Goal: Task Accomplishment & Management: Manage account settings

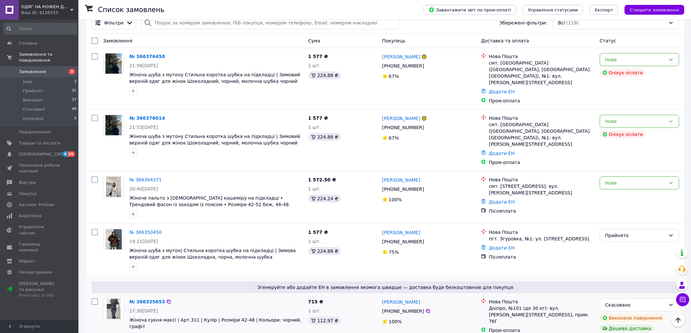
scroll to position [36, 0]
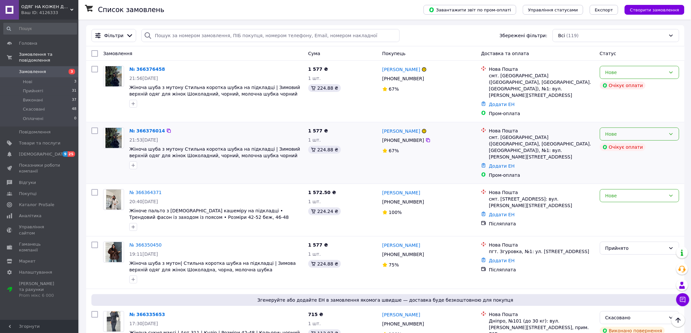
click at [658, 131] on div "Нове" at bounding box center [636, 134] width 60 height 7
click at [619, 162] on li "Скасовано" at bounding box center [639, 163] width 79 height 12
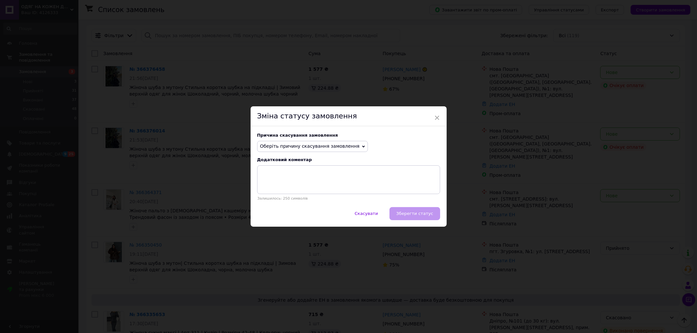
click at [342, 147] on span "Оберіть причину скасування замовлення" at bounding box center [310, 146] width 100 height 5
click at [289, 199] on li "Замовлення-дублікат" at bounding box center [312, 195] width 110 height 9
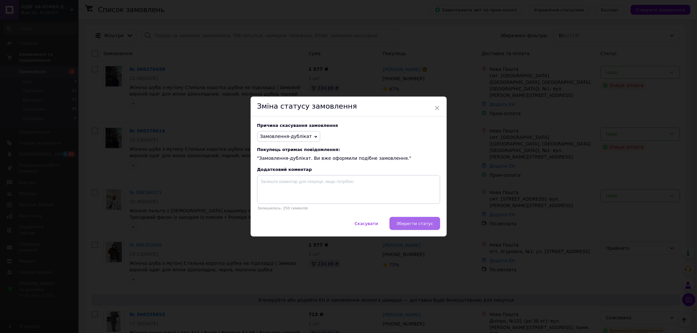
click at [419, 221] on button "Зберегти статус" at bounding box center [414, 223] width 51 height 13
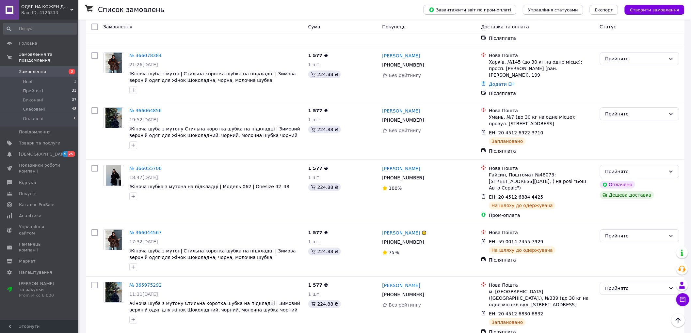
scroll to position [873, 0]
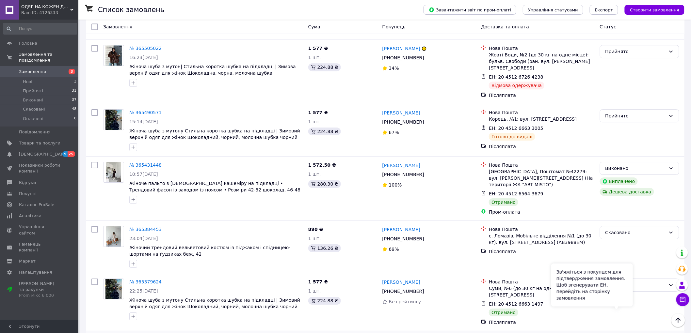
scroll to position [727, 0]
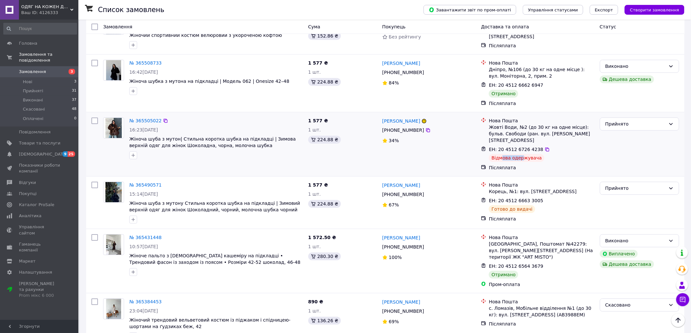
drag, startPoint x: 501, startPoint y: 123, endPoint x: 526, endPoint y: 124, distance: 24.6
click at [523, 154] on div "Відмова одержувача" at bounding box center [517, 158] width 56 height 8
click at [527, 154] on div "Відмова одержувача" at bounding box center [517, 158] width 56 height 8
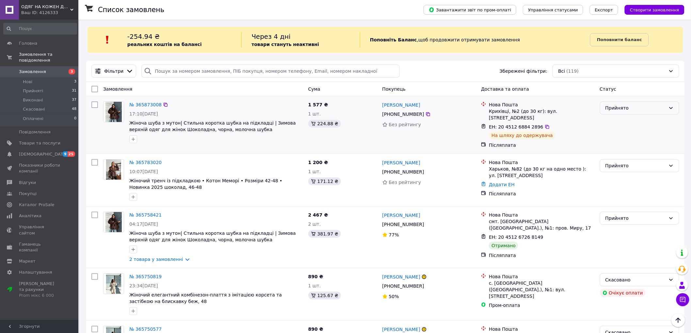
scroll to position [0, 0]
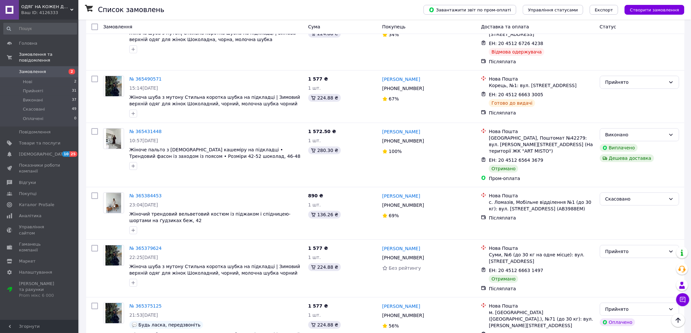
scroll to position [909, 0]
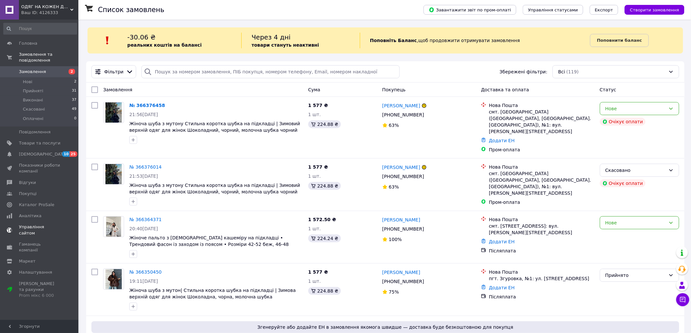
click at [47, 152] on span "[DEMOGRAPHIC_DATA]" at bounding box center [39, 155] width 41 height 6
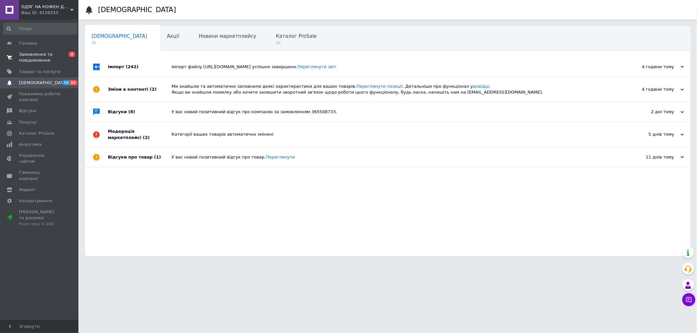
click at [42, 60] on span "Замовлення та повідомлення" at bounding box center [39, 58] width 41 height 12
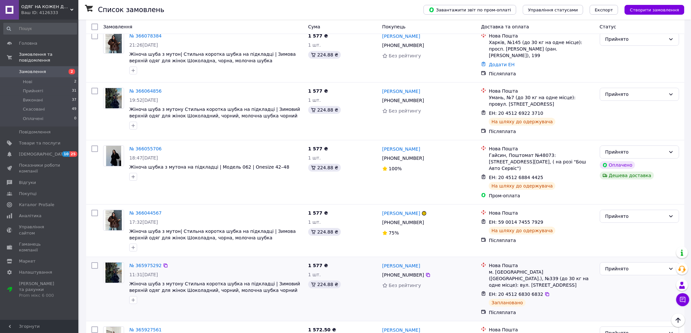
scroll to position [873, 0]
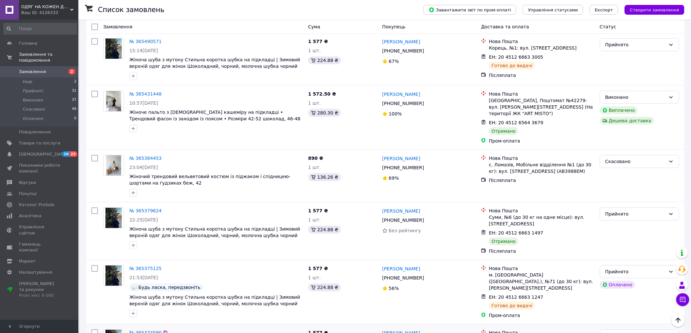
scroll to position [909, 0]
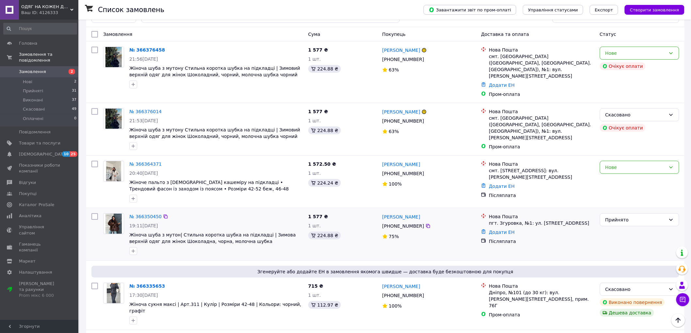
scroll to position [38, 0]
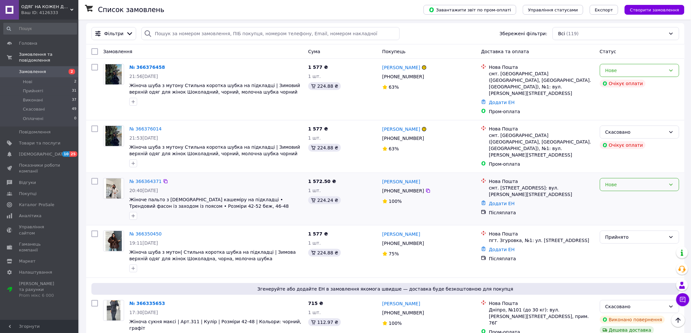
click at [623, 181] on div "Нове" at bounding box center [636, 184] width 60 height 7
drag, startPoint x: 620, startPoint y: 193, endPoint x: 581, endPoint y: 189, distance: 39.1
click at [620, 193] on li "Прийнято" at bounding box center [639, 190] width 79 height 12
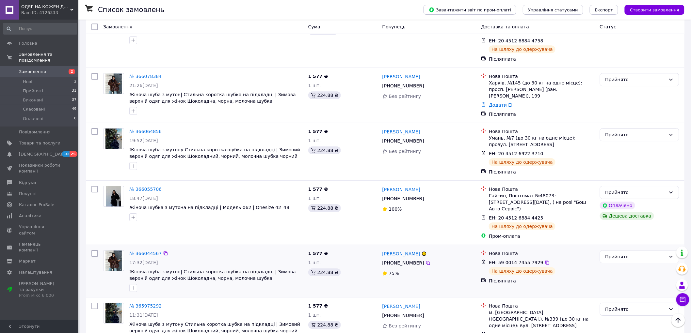
scroll to position [873, 0]
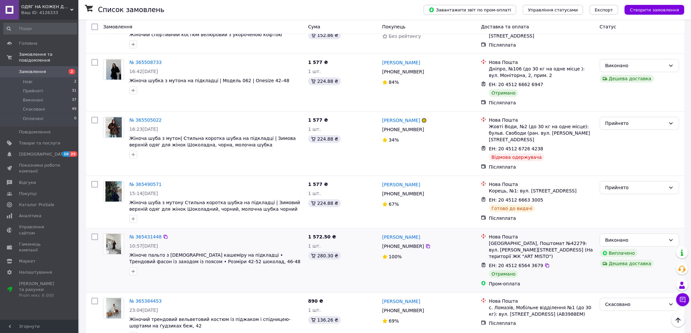
scroll to position [762, 0]
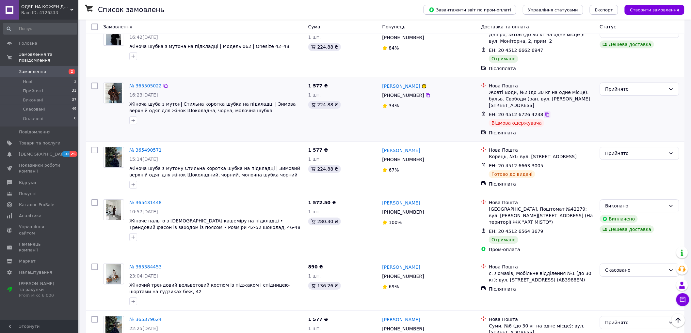
click at [545, 112] on icon at bounding box center [547, 114] width 5 height 5
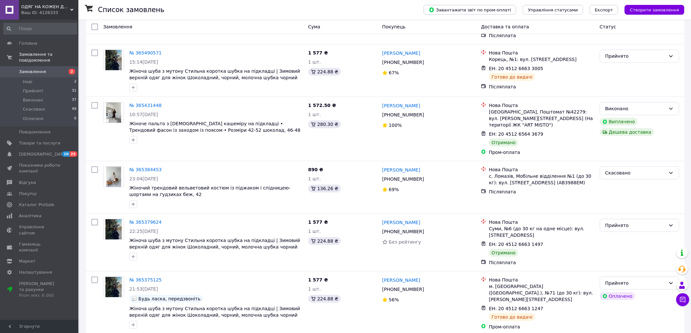
scroll to position [909, 0]
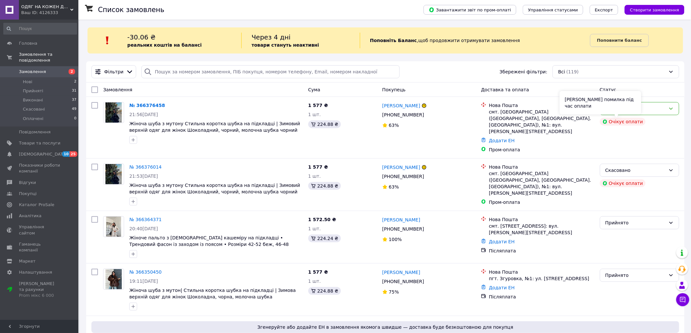
click at [636, 108] on div "Сталася помилка під час оплати" at bounding box center [601, 103] width 82 height 24
click at [148, 217] on link "№ 366364371" at bounding box center [145, 219] width 32 height 5
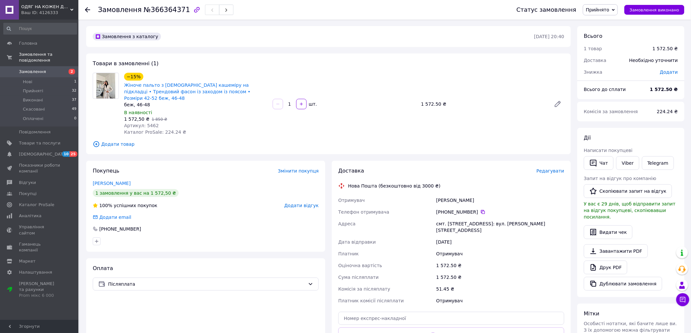
click at [148, 123] on span "Артикул: 5462" at bounding box center [141, 125] width 35 height 5
copy span "5462"
